Goal: Ask a question

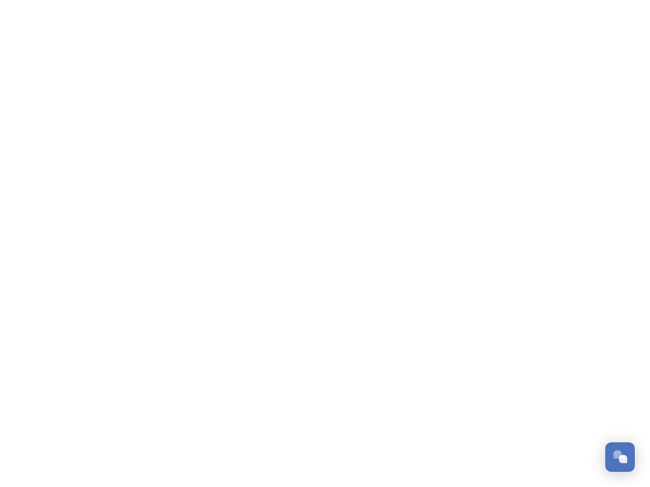
click at [620, 457] on div "Open Chat" at bounding box center [623, 459] width 8 height 8
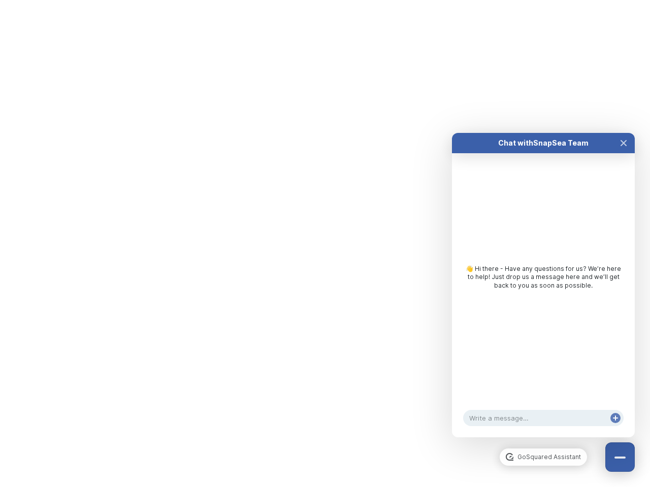
click at [623, 344] on div "👋 Hi there - Have any questions for us? We’re here to help! Just drop us a mess…" at bounding box center [543, 279] width 183 height 253
click at [543, 0] on html "/p/collection/tempest/tourism-academy-2025 Dismiss GoSquared Assistant Chat wit…" at bounding box center [325, 0] width 650 height 0
click at [543, 295] on div "👋 Hi there - Have any questions for us? We’re here to help! Just drop us a mess…" at bounding box center [543, 279] width 183 height 253
click at [623, 153] on div "👋 Hi there - Have any questions for us? We’re here to help! Just drop us a mess…" at bounding box center [543, 279] width 183 height 253
click at [615, 428] on div "Chat with SnapSea Team GoSquared Assistant 👋 Hi there - Have any questions for …" at bounding box center [543, 285] width 183 height 304
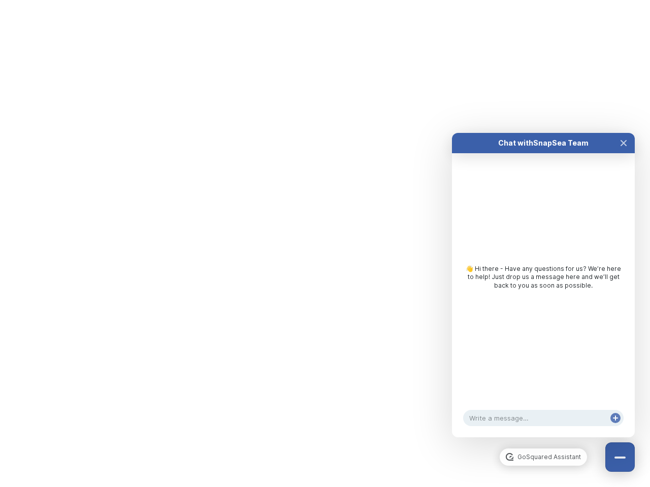
click at [615, 428] on div "Chat with SnapSea Team GoSquared Assistant 👋 Hi there - Have any questions for …" at bounding box center [543, 285] width 183 height 304
click at [325, 0] on html "/p/collection/tempest/tourism-academy-2025 Dismiss GoSquared Assistant Chat wit…" at bounding box center [325, 0] width 650 height 0
click at [317, 0] on html "/p/collection/tempest/tourism-academy-2025 Dismiss GoSquared Assistant Chat wit…" at bounding box center [325, 0] width 650 height 0
